Goal: Book appointment/travel/reservation

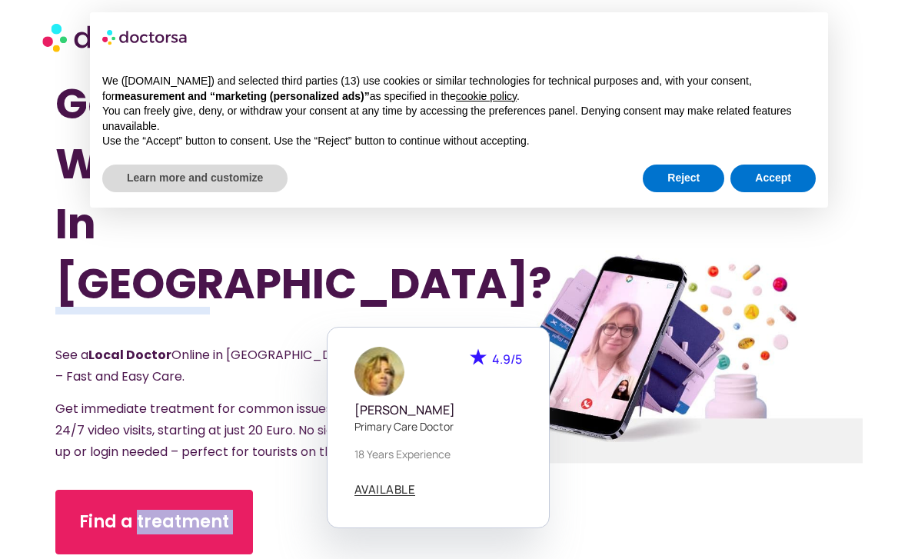
click at [886, 38] on section at bounding box center [459, 37] width 918 height 74
click at [679, 178] on button "Reject" at bounding box center [683, 178] width 81 height 28
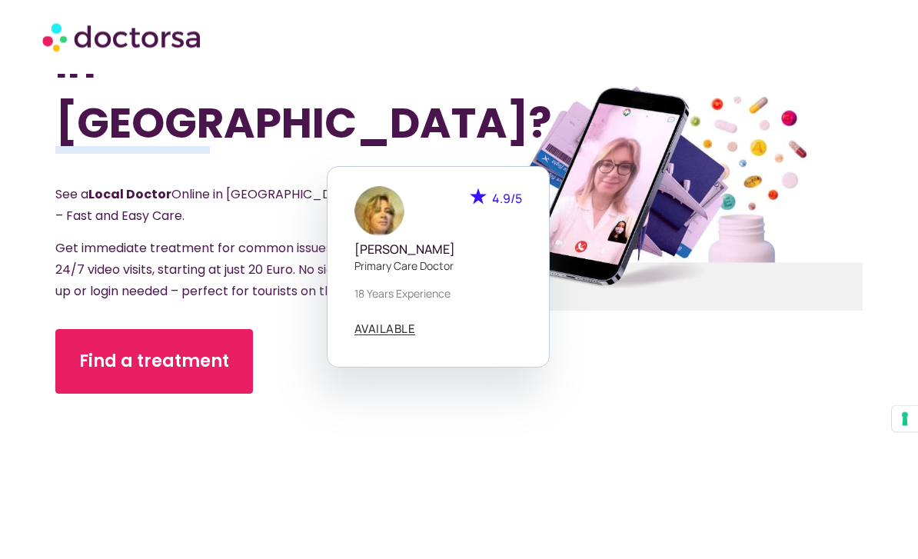
scroll to position [234, 0]
click at [211, 347] on link "Find a treatment" at bounding box center [154, 361] width 198 height 65
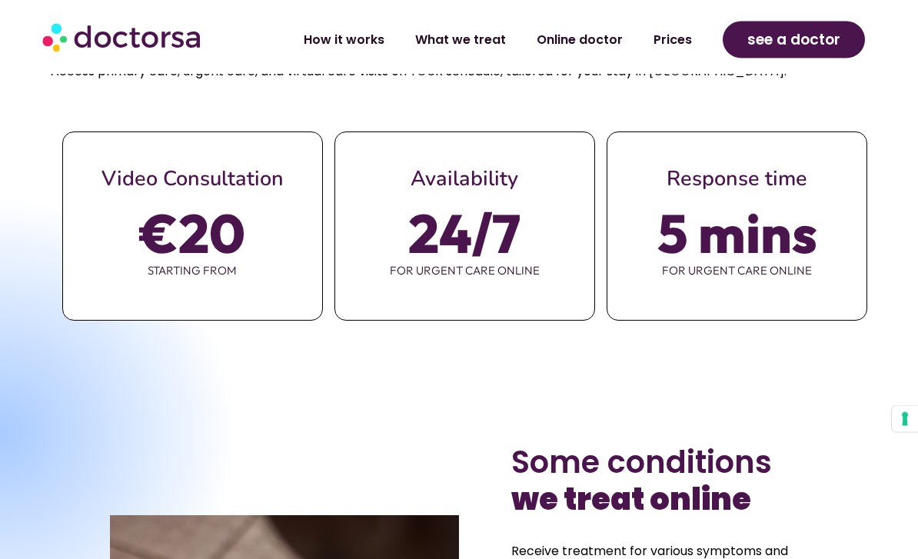
scroll to position [764, 0]
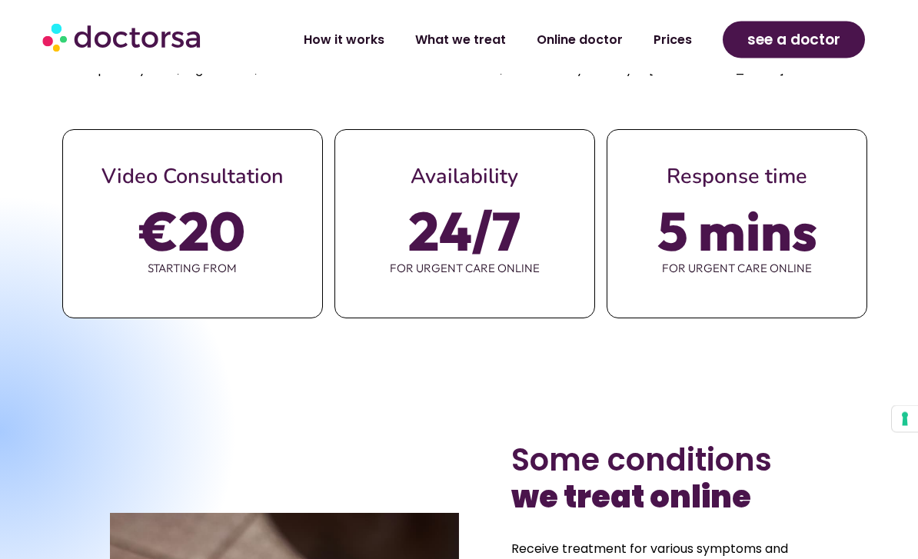
click at [234, 253] on span "€20" at bounding box center [192, 231] width 105 height 43
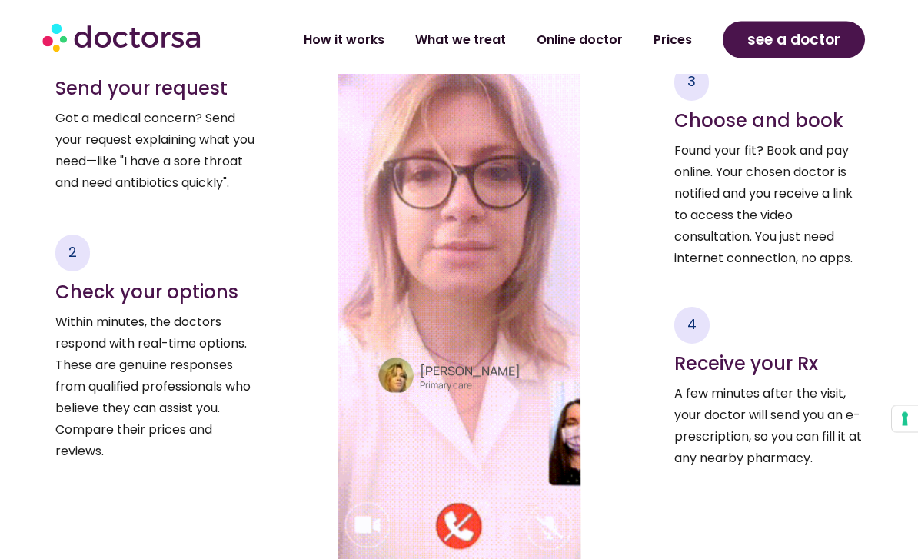
scroll to position [2200, 0]
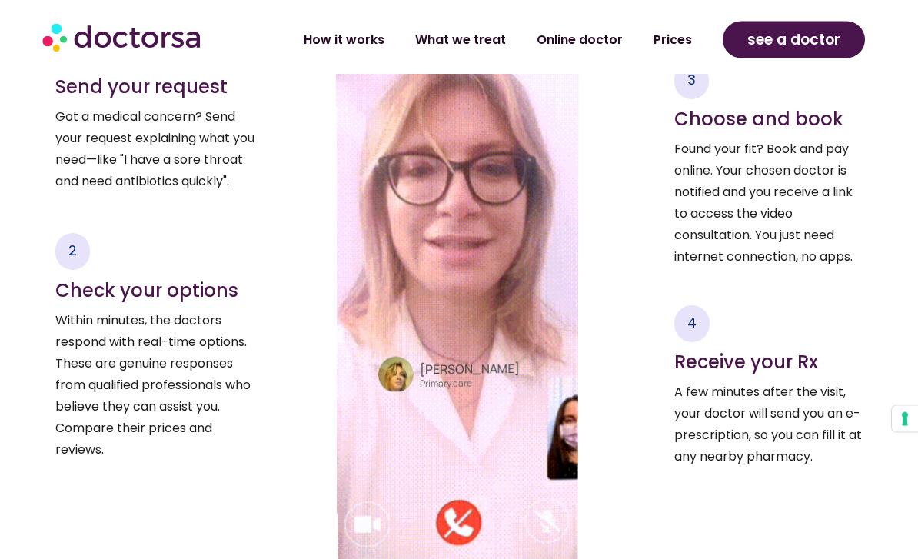
click at [841, 354] on div "4 Receive your Rx A few minutes after the visit, your doctor will send you an e…" at bounding box center [768, 387] width 188 height 162
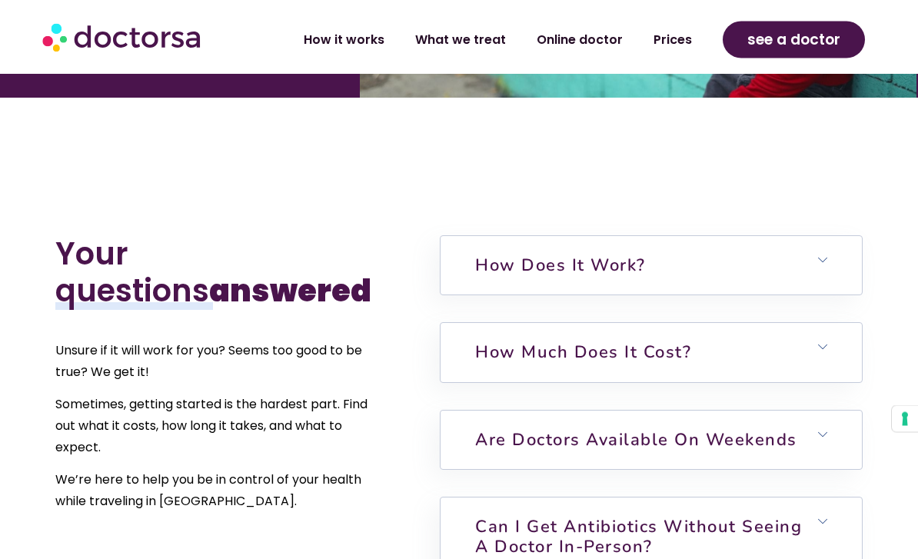
scroll to position [3145, 0]
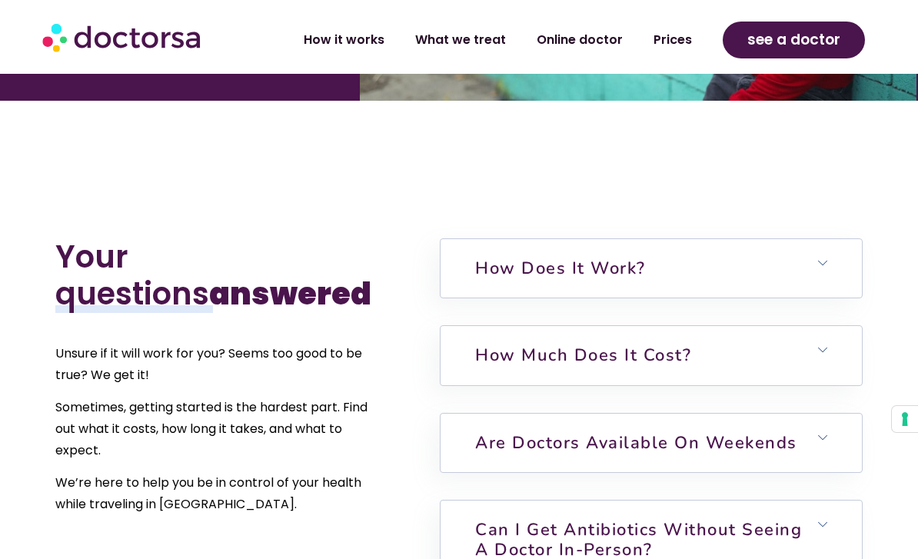
click at [641, 280] on link "How does it work?" at bounding box center [560, 268] width 171 height 23
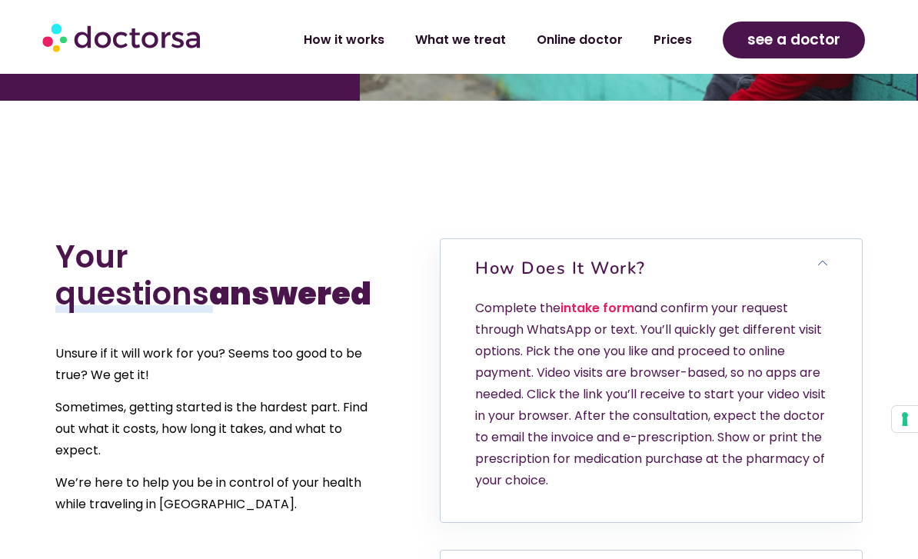
click at [612, 297] on h6 "How does it work?" at bounding box center [650, 268] width 421 height 58
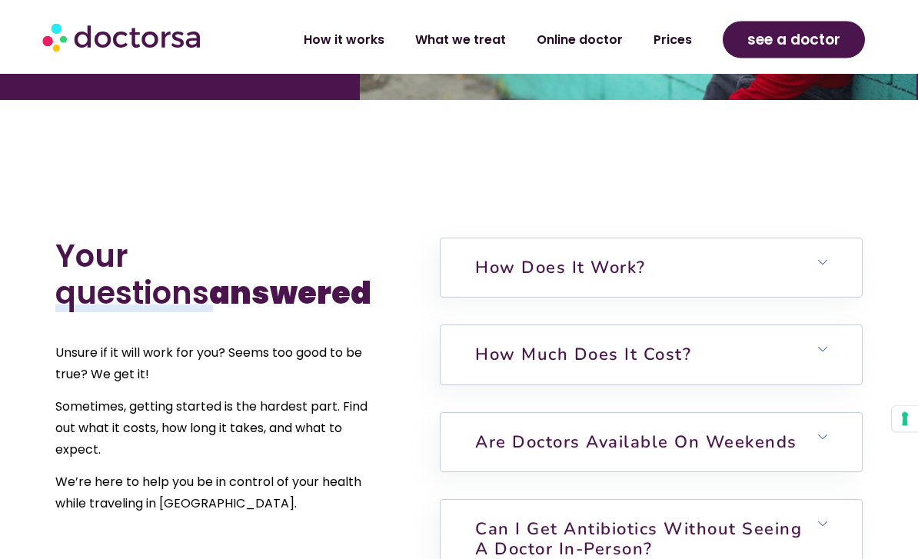
scroll to position [3146, 0]
click at [645, 279] on link "How does it work?" at bounding box center [560, 267] width 171 height 23
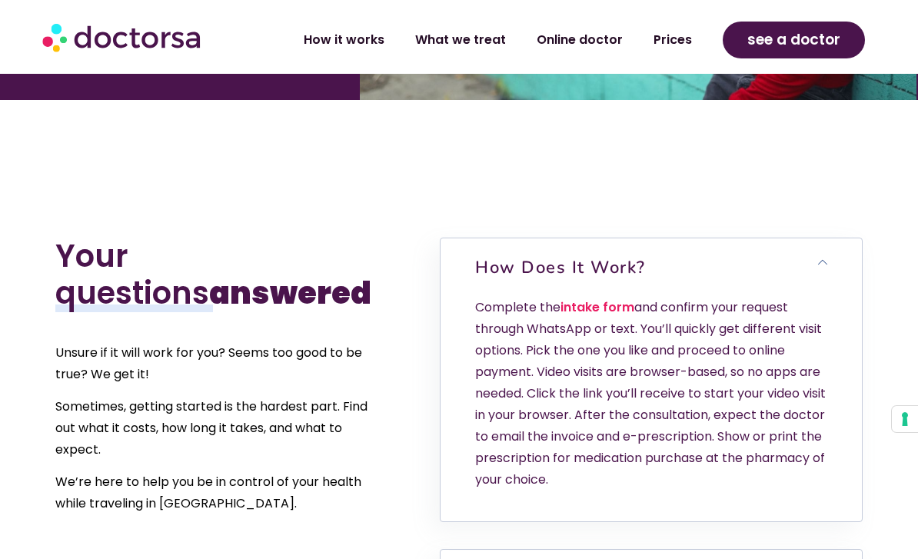
click at [616, 316] on link "intake form" at bounding box center [597, 307] width 74 height 18
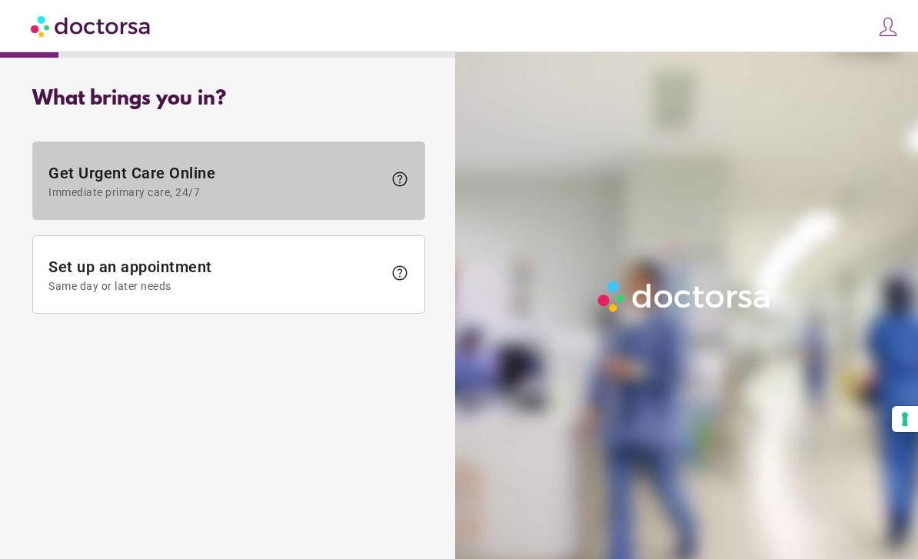
click at [224, 187] on span "Immediate primary care, 24/7" at bounding box center [215, 192] width 334 height 12
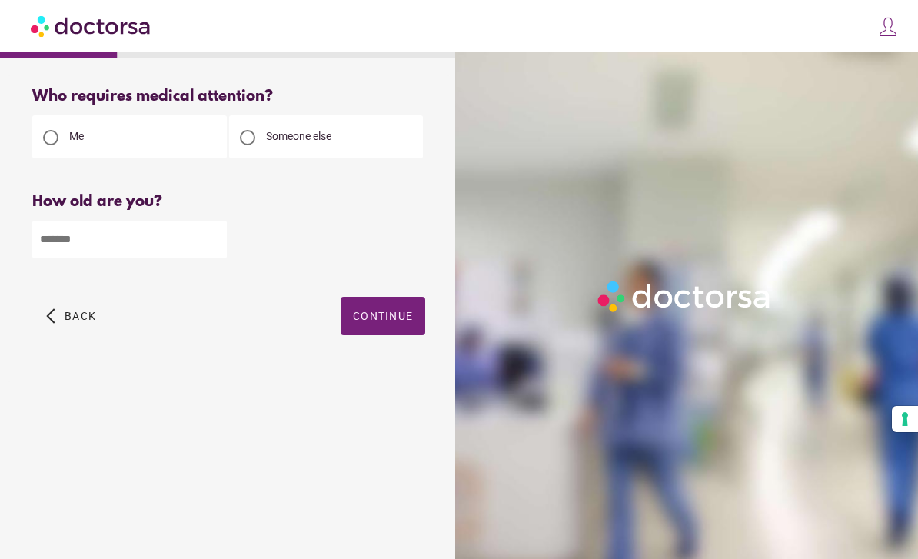
click at [115, 239] on input "number" at bounding box center [129, 240] width 194 height 38
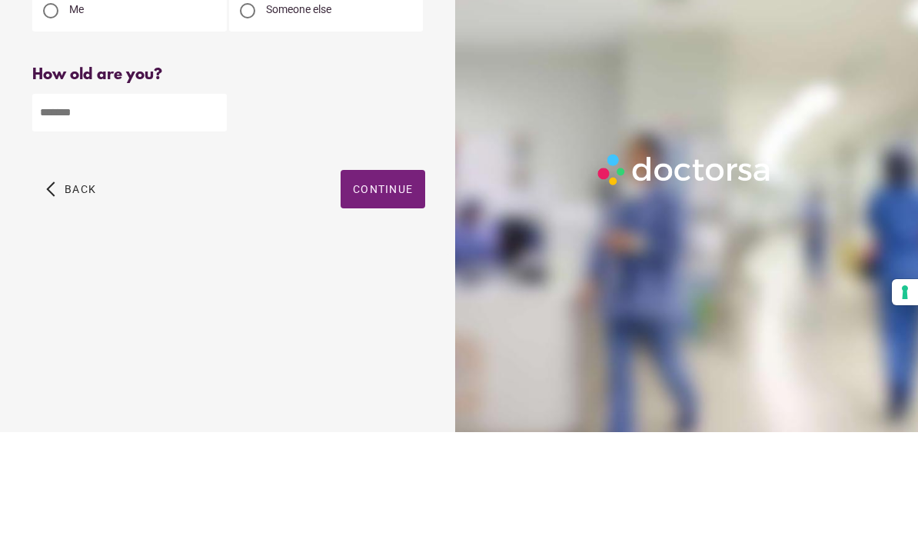
type input "**"
click at [401, 310] on span "Continue" at bounding box center [383, 316] width 60 height 12
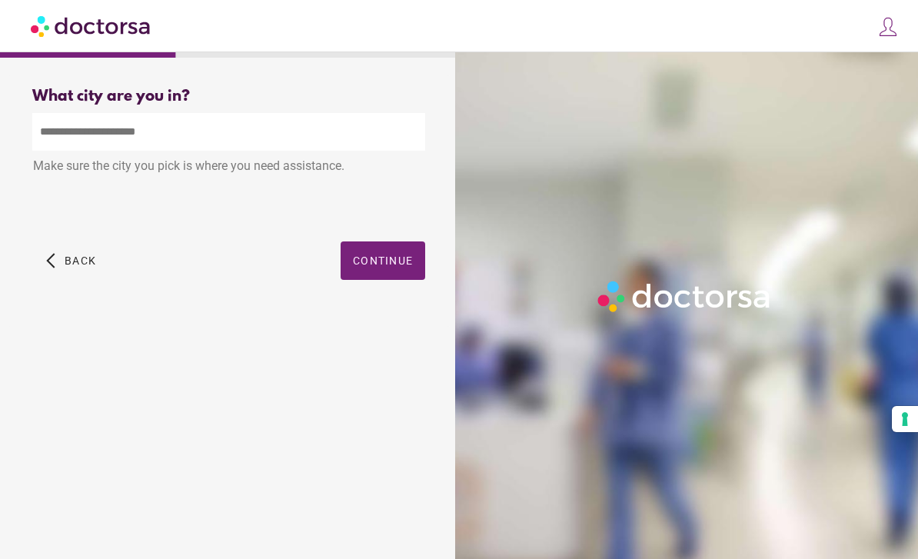
click at [175, 113] on input "text" at bounding box center [228, 132] width 393 height 38
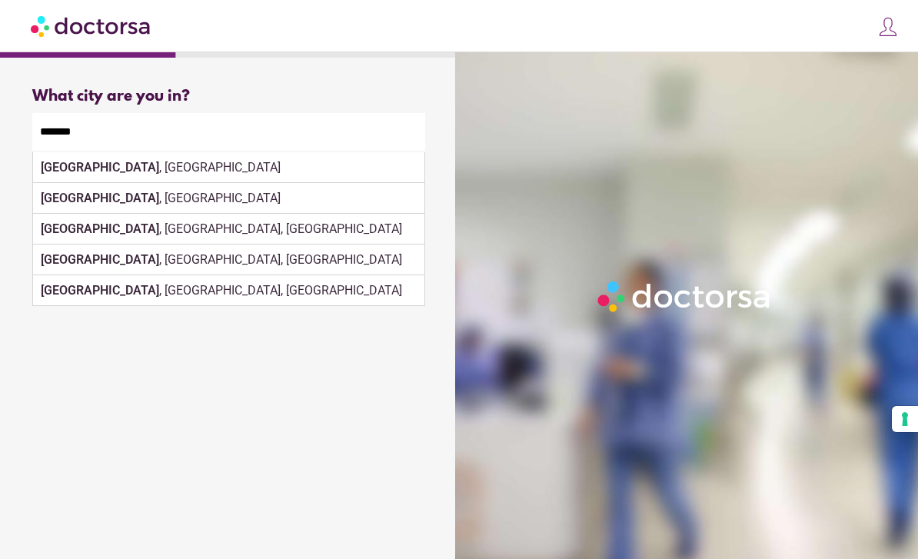
click at [123, 152] on div "Granada , Spain" at bounding box center [228, 167] width 391 height 31
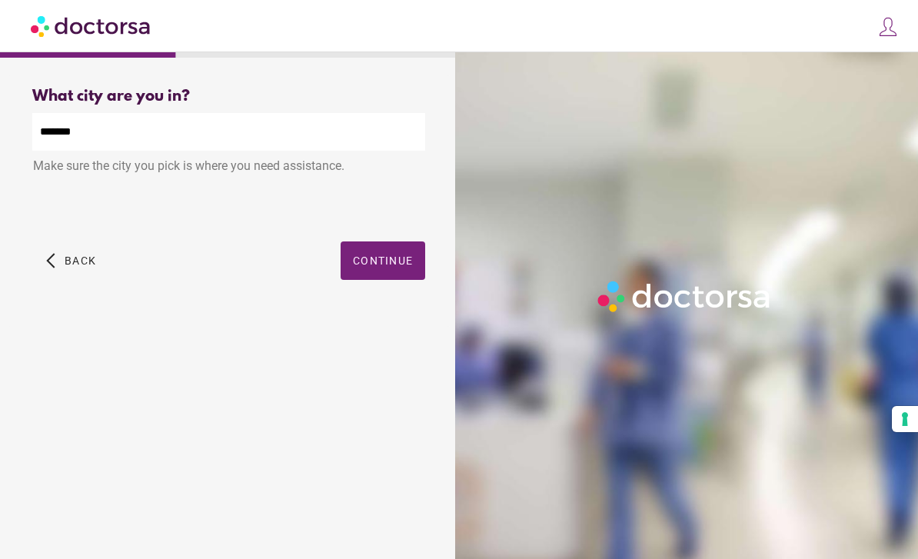
type input "**********"
click at [397, 254] on span "Continue" at bounding box center [383, 260] width 60 height 12
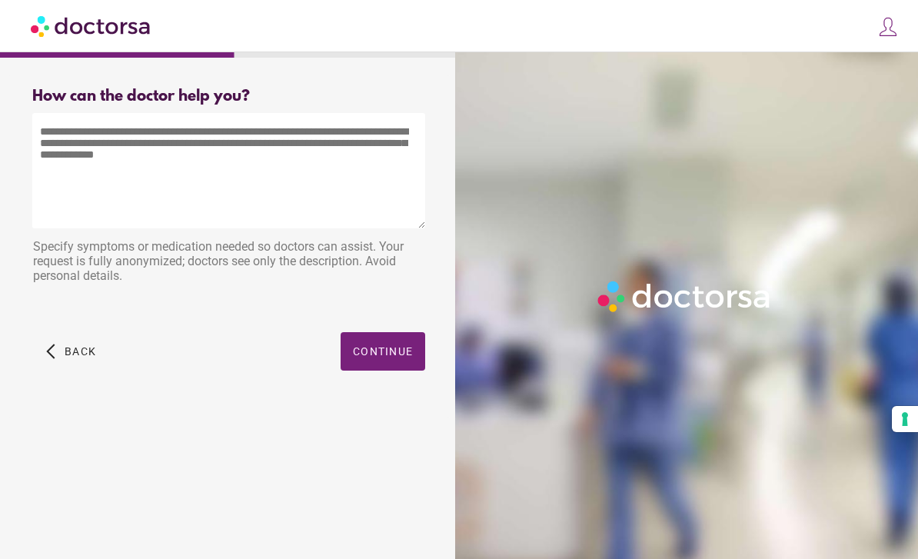
click at [73, 140] on textarea at bounding box center [228, 170] width 393 height 115
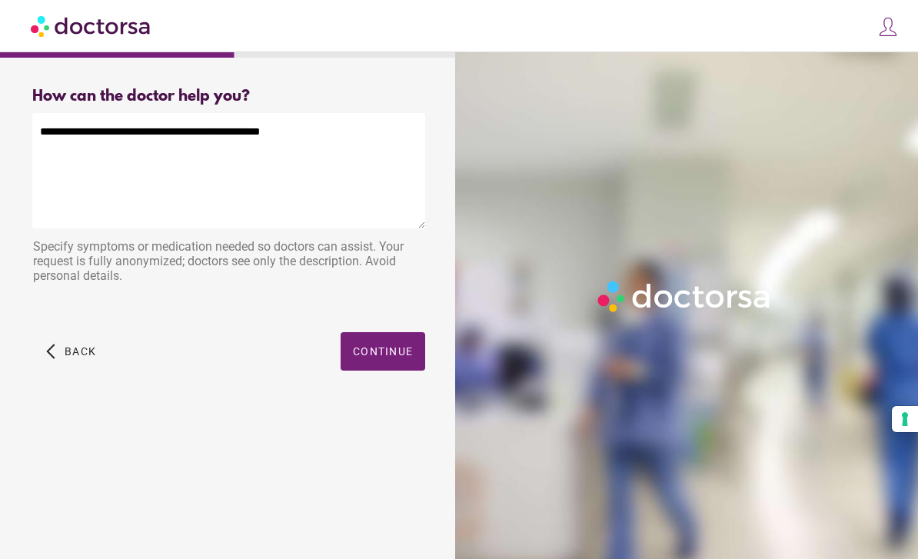
scroll to position [45, 0]
type textarea "**********"
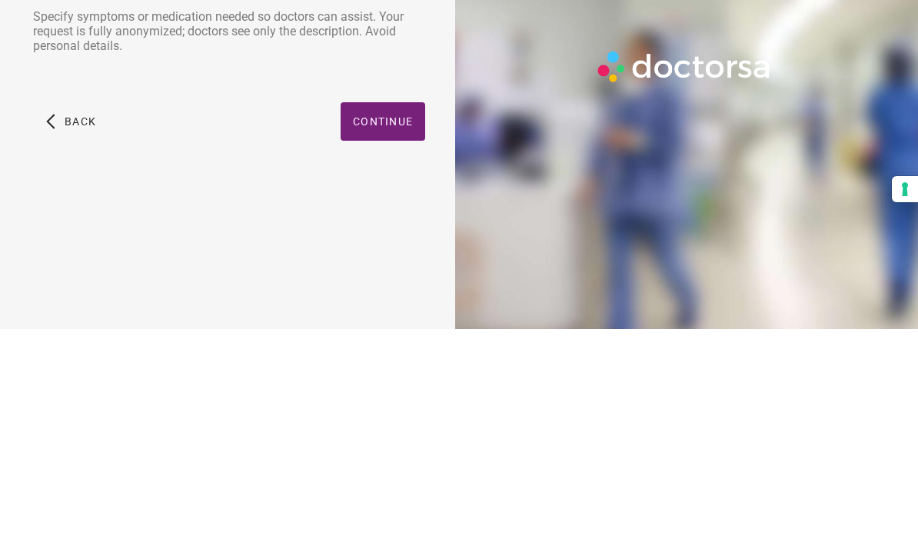
click at [396, 345] on span "Continue" at bounding box center [383, 351] width 60 height 12
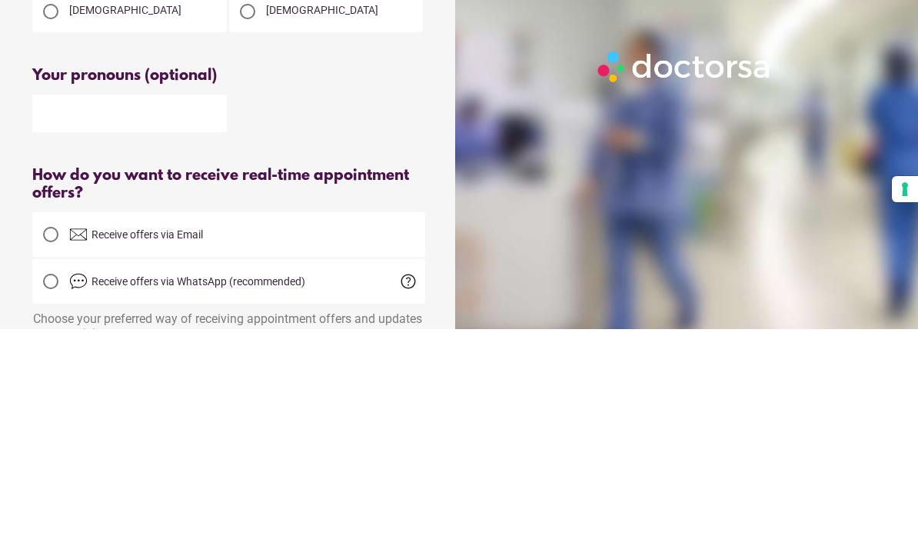
scroll to position [49, 0]
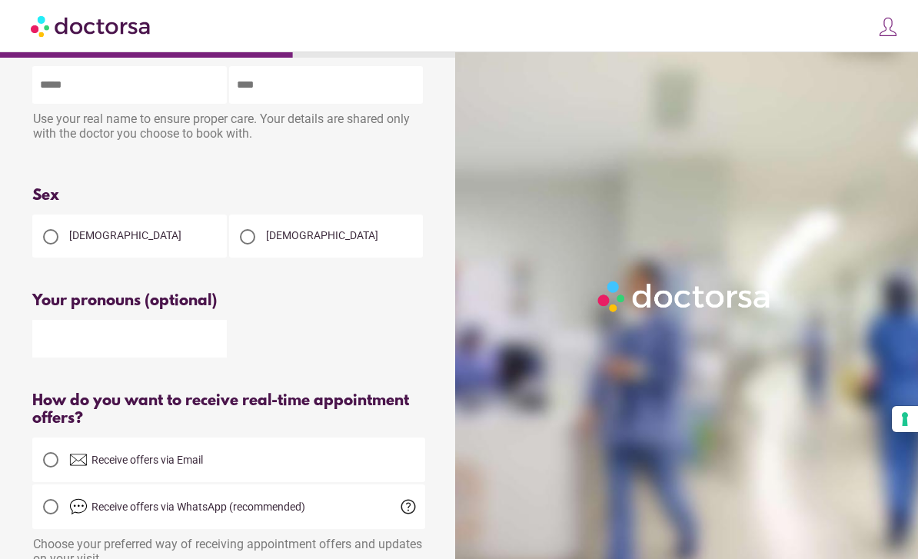
click at [57, 234] on div at bounding box center [50, 236] width 15 height 15
click at [171, 341] on input "text" at bounding box center [129, 339] width 194 height 38
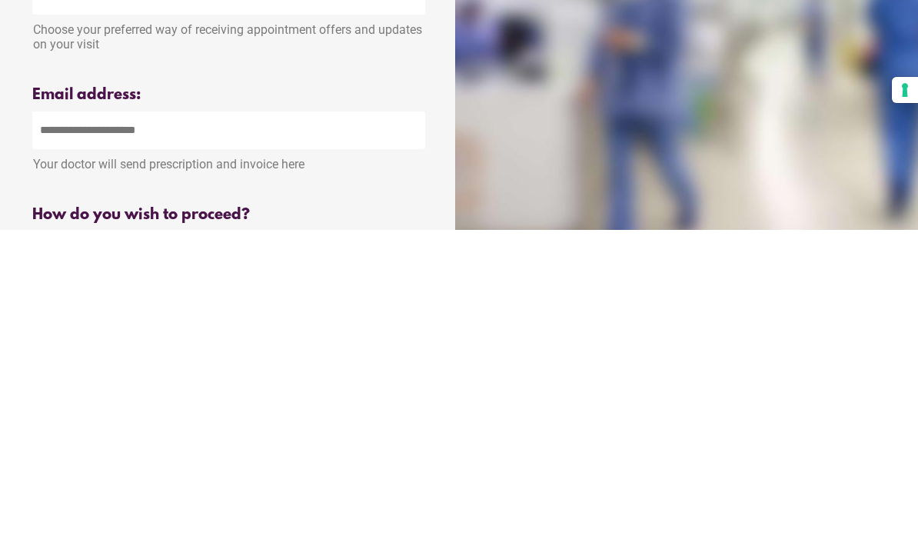
scroll to position [241, 0]
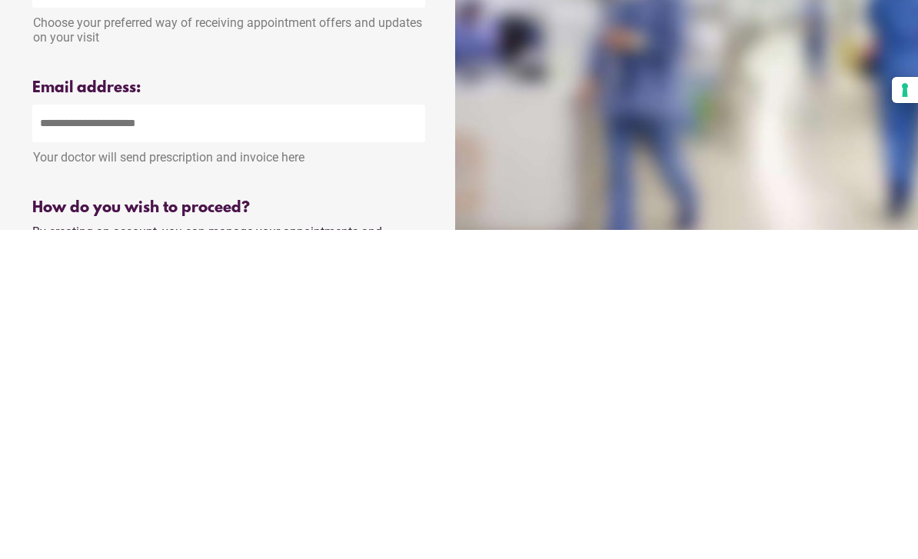
type input "***"
click at [131, 433] on input "email" at bounding box center [228, 452] width 393 height 38
type input "**********"
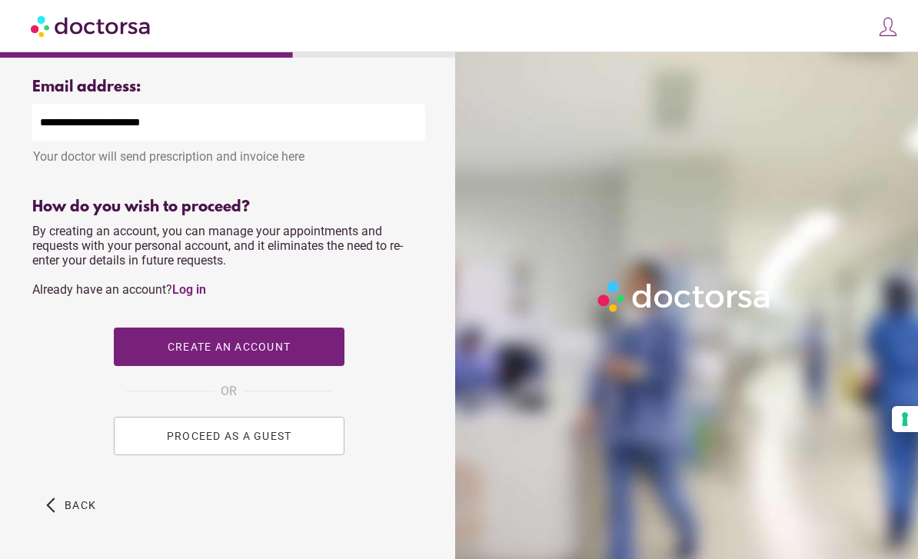
scroll to position [584, 0]
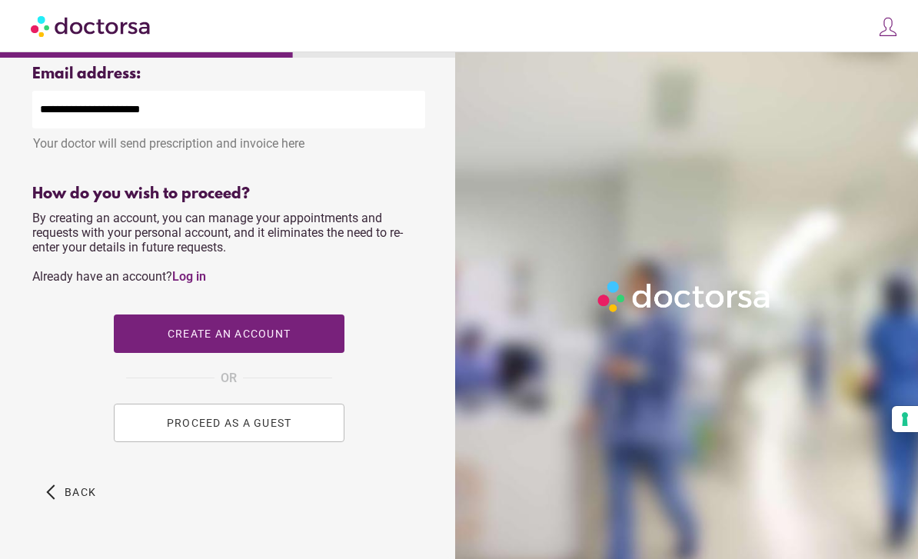
click at [290, 340] on span "Create an account" at bounding box center [228, 333] width 123 height 12
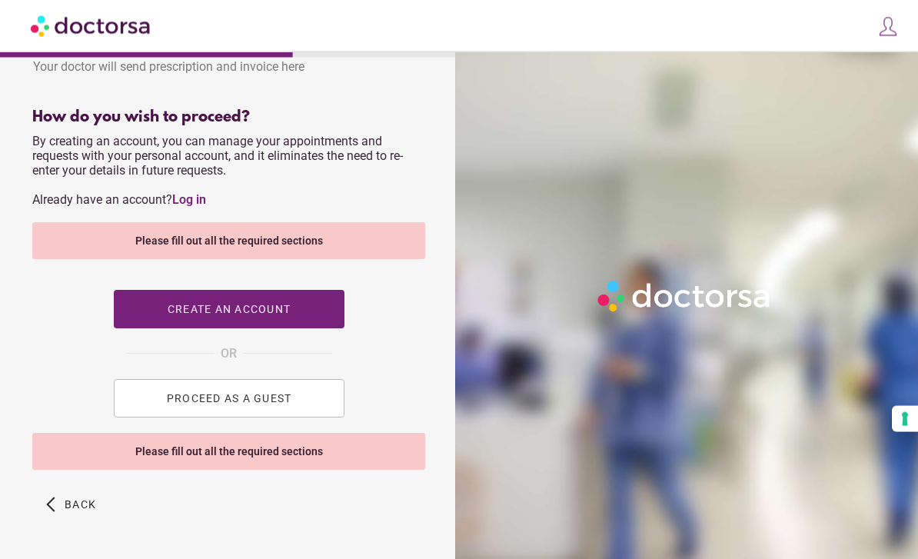
scroll to position [673, 0]
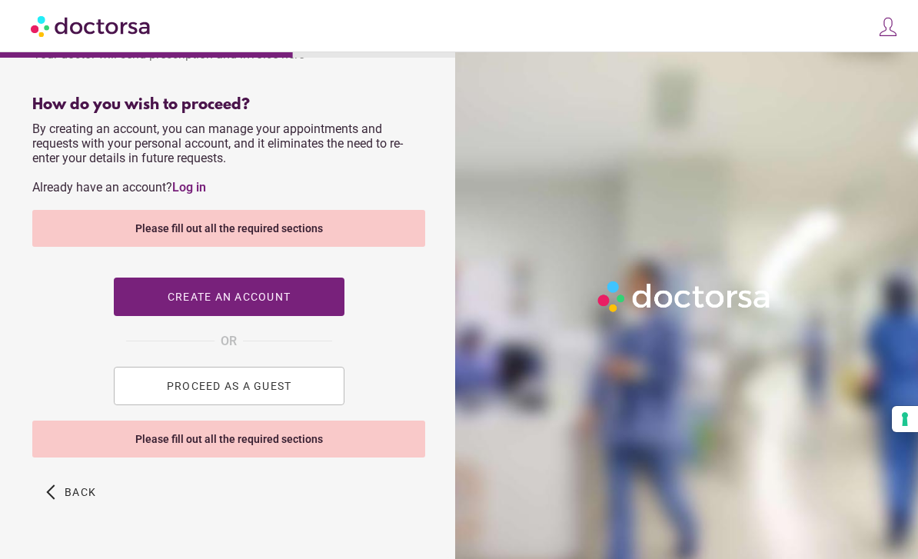
click at [257, 392] on span "PROCEED AS A GUEST" at bounding box center [228, 386] width 125 height 12
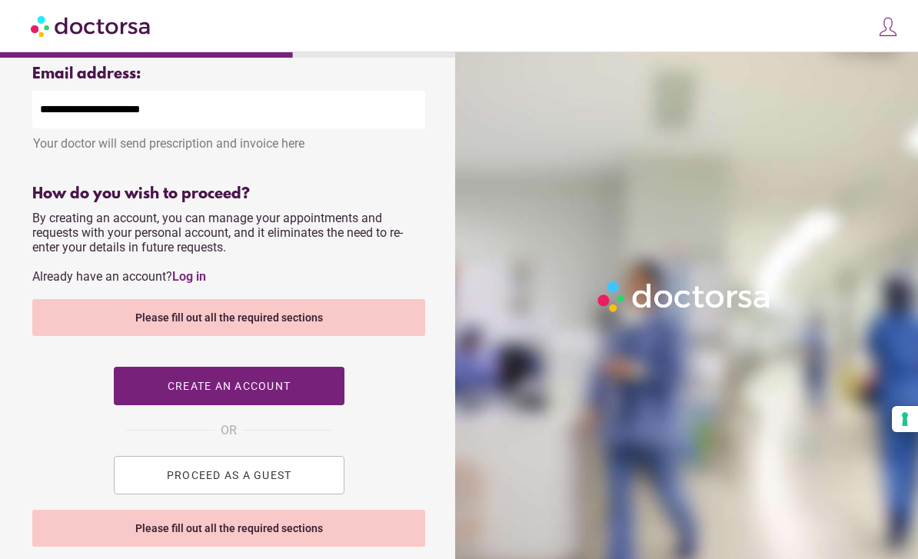
click at [268, 481] on span "PROCEED AS A GUEST" at bounding box center [228, 475] width 125 height 12
click at [247, 481] on span "PROCEED AS A GUEST" at bounding box center [228, 475] width 125 height 12
click at [271, 392] on span "Create an account" at bounding box center [228, 386] width 123 height 12
click at [256, 384] on span "button" at bounding box center [229, 386] width 231 height 38
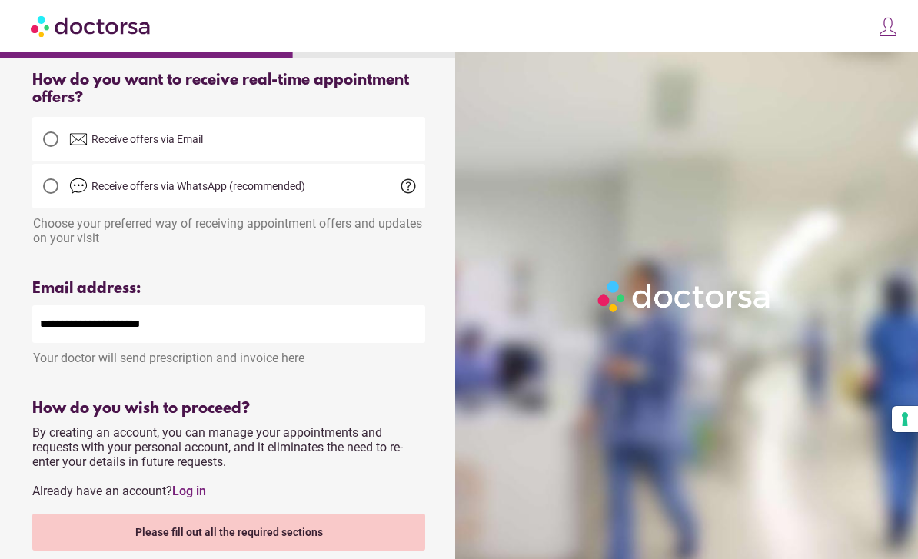
scroll to position [358, 0]
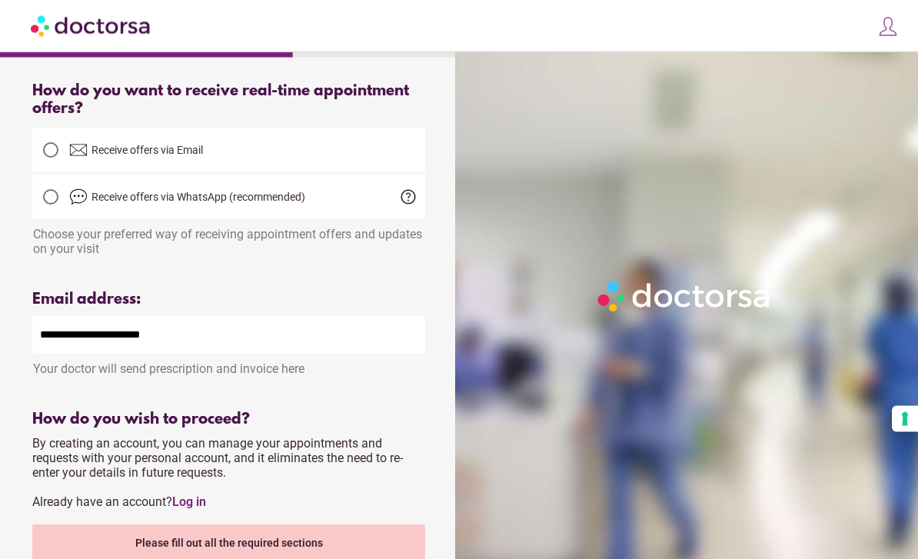
click at [56, 204] on div at bounding box center [50, 197] width 15 height 15
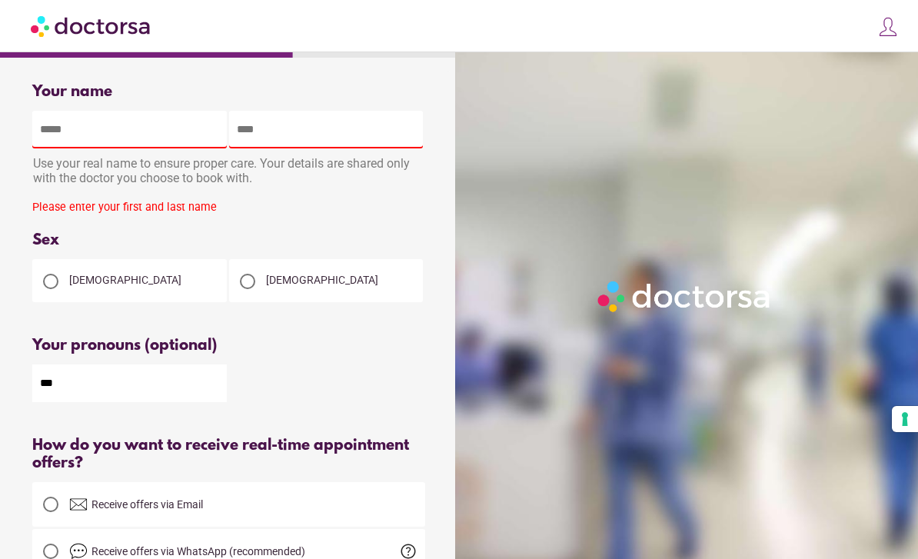
scroll to position [0, 0]
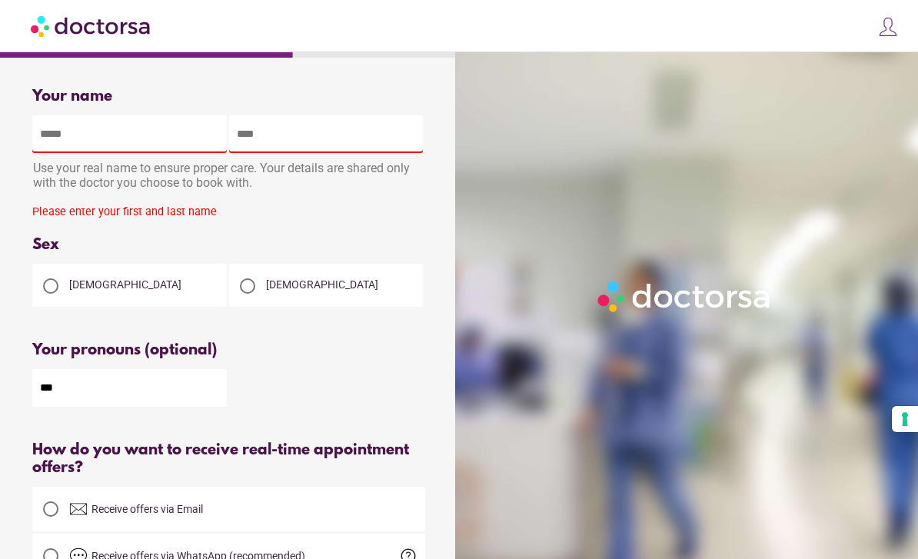
click at [90, 135] on input "text" at bounding box center [129, 134] width 194 height 38
type input "*****"
type input "**********"
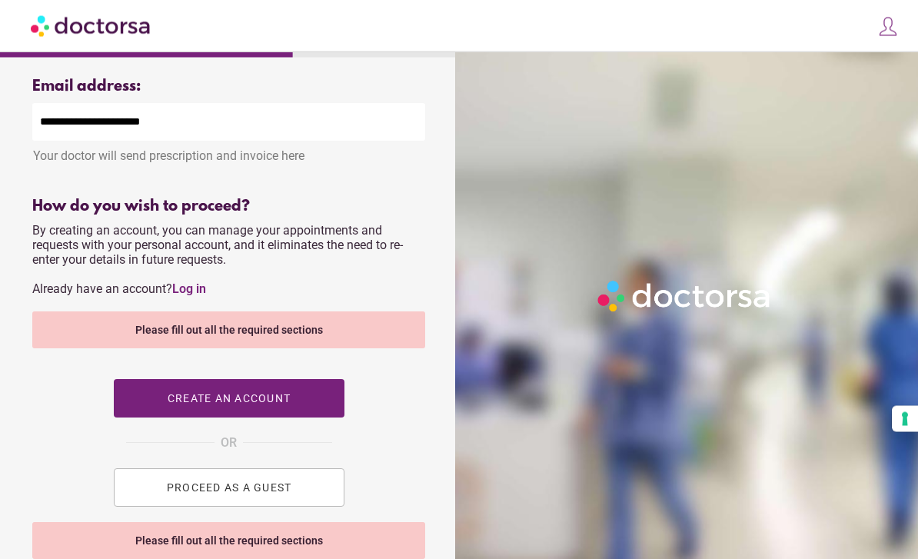
scroll to position [577, 0]
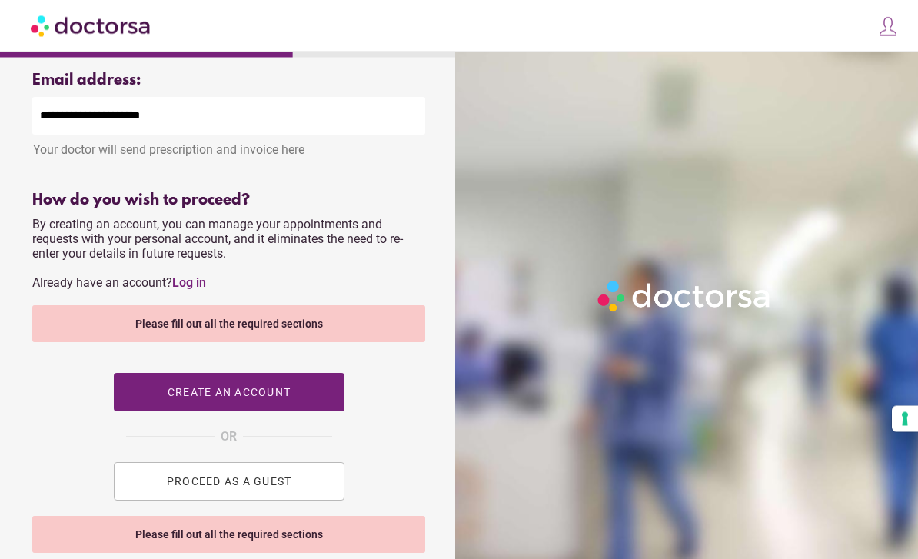
click at [276, 488] on span "PROCEED AS A GUEST" at bounding box center [228, 482] width 125 height 12
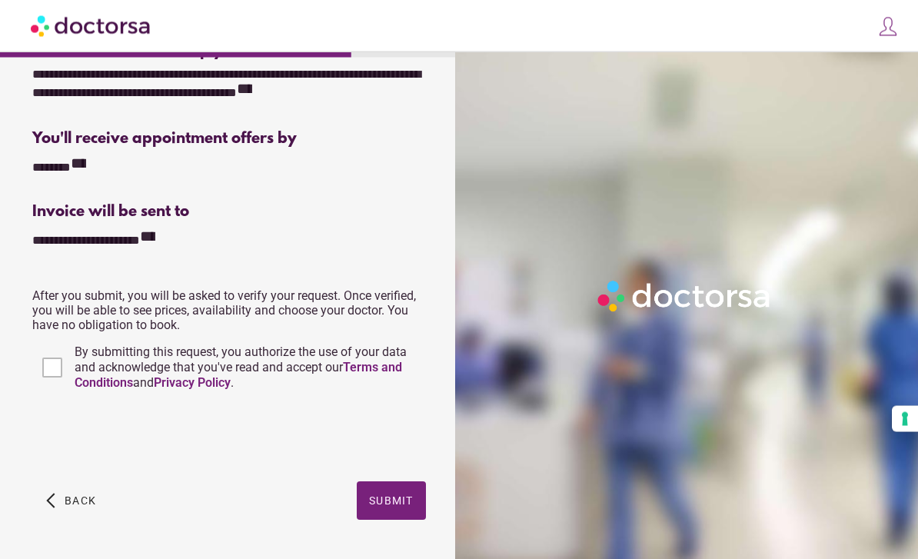
scroll to position [315, 0]
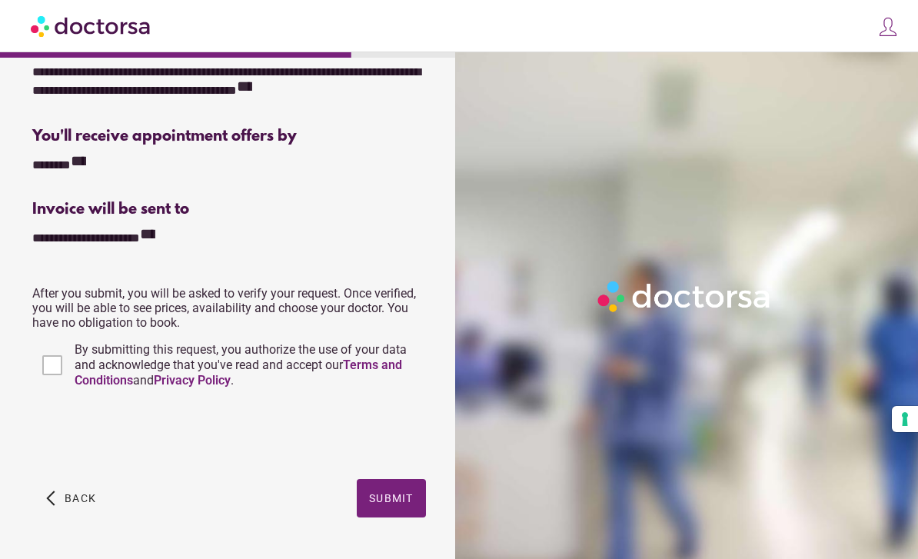
click at [400, 498] on span "Submit" at bounding box center [391, 498] width 45 height 12
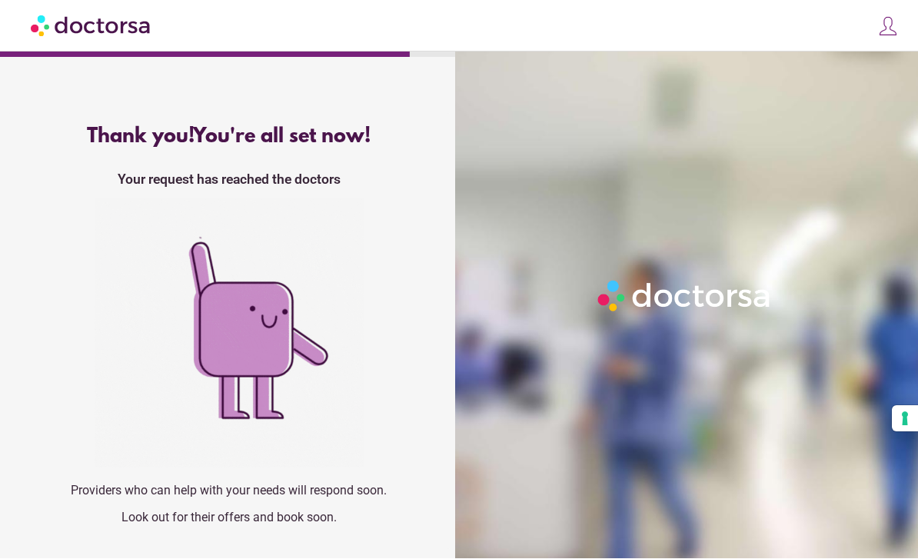
scroll to position [49, 0]
